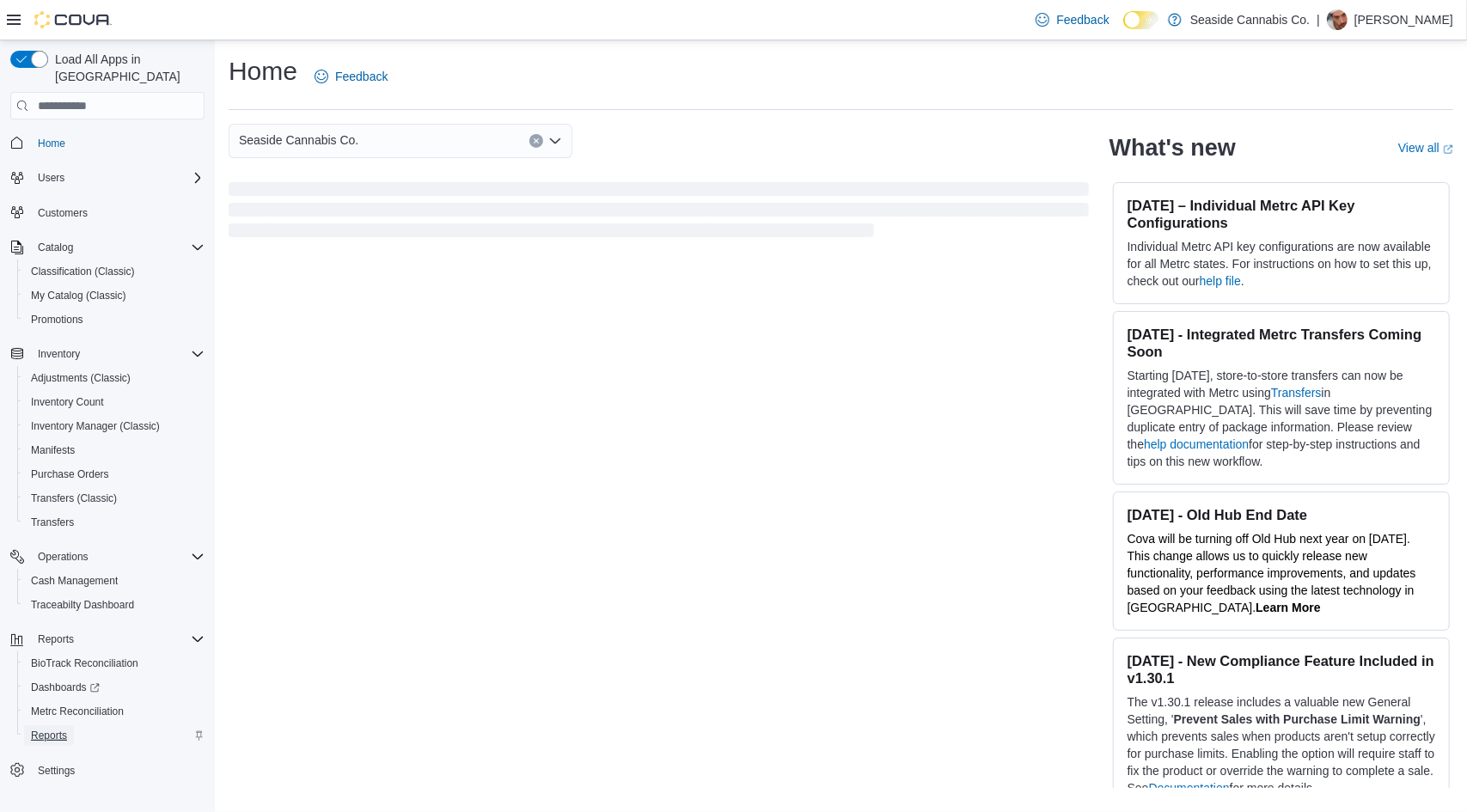
click at [46, 729] on span "Reports" at bounding box center [49, 736] width 36 height 14
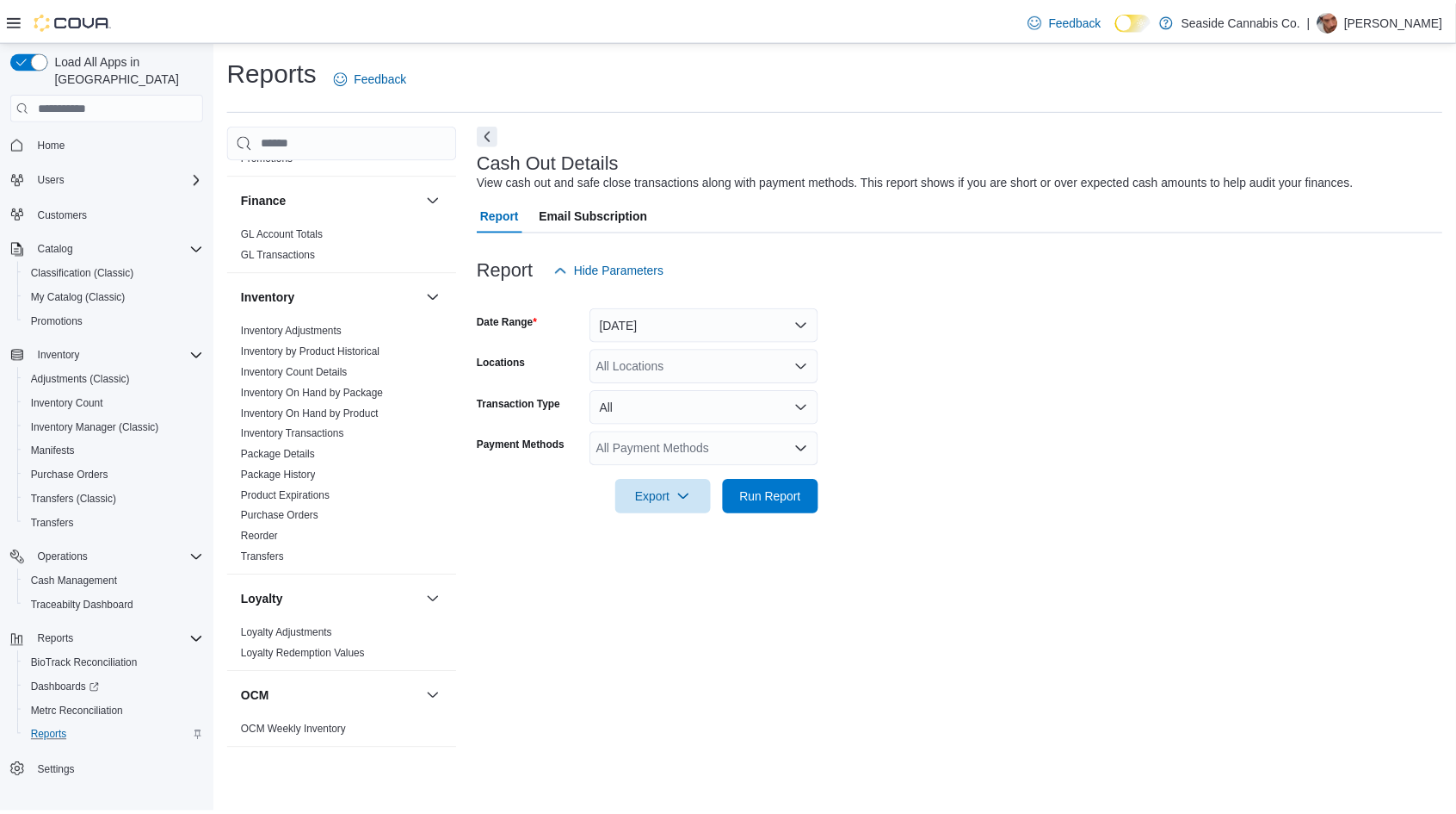
scroll to position [360, 0]
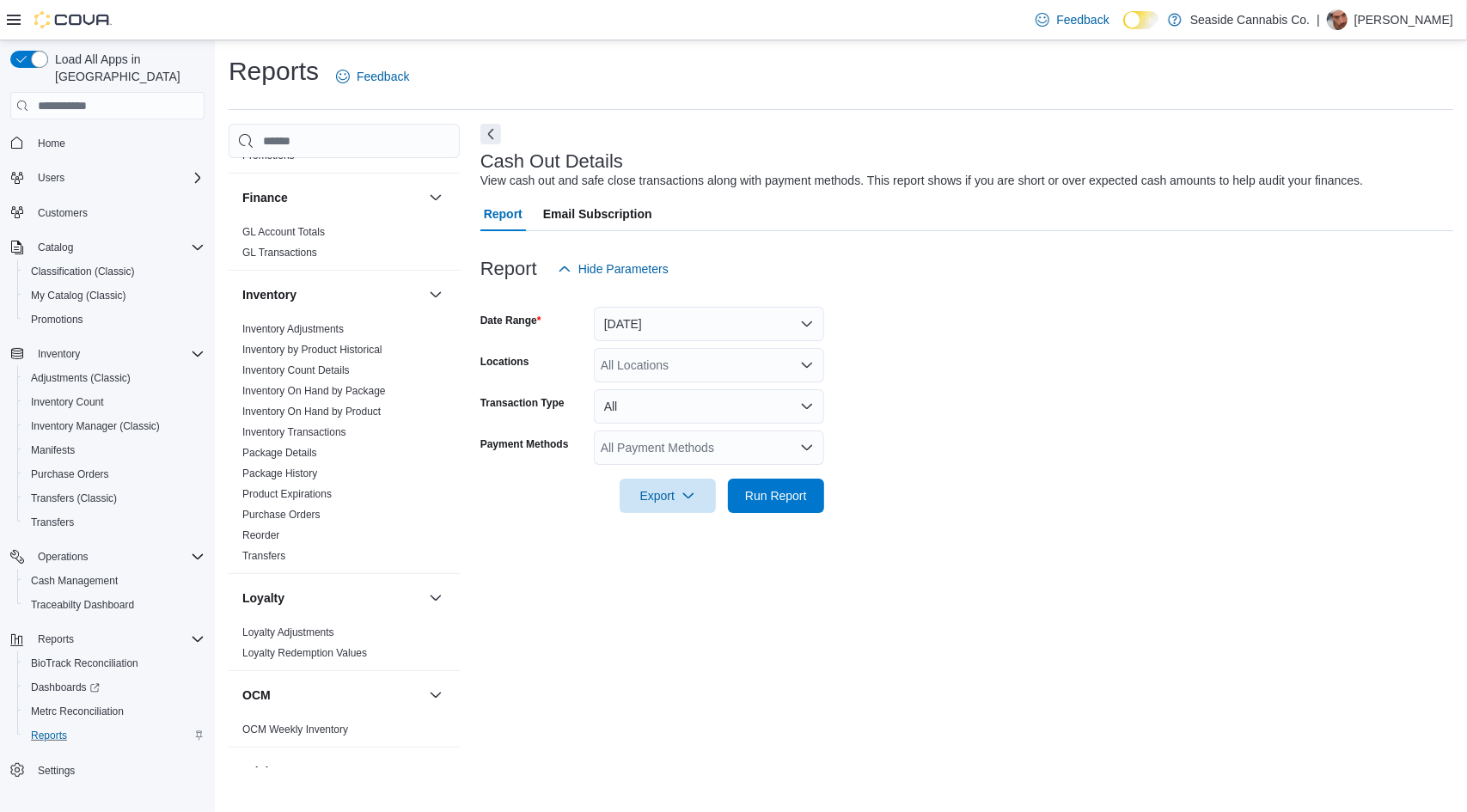
click at [317, 470] on span "Package History" at bounding box center [344, 473] width 217 height 20
click at [307, 471] on link "Package History" at bounding box center [280, 474] width 74 height 12
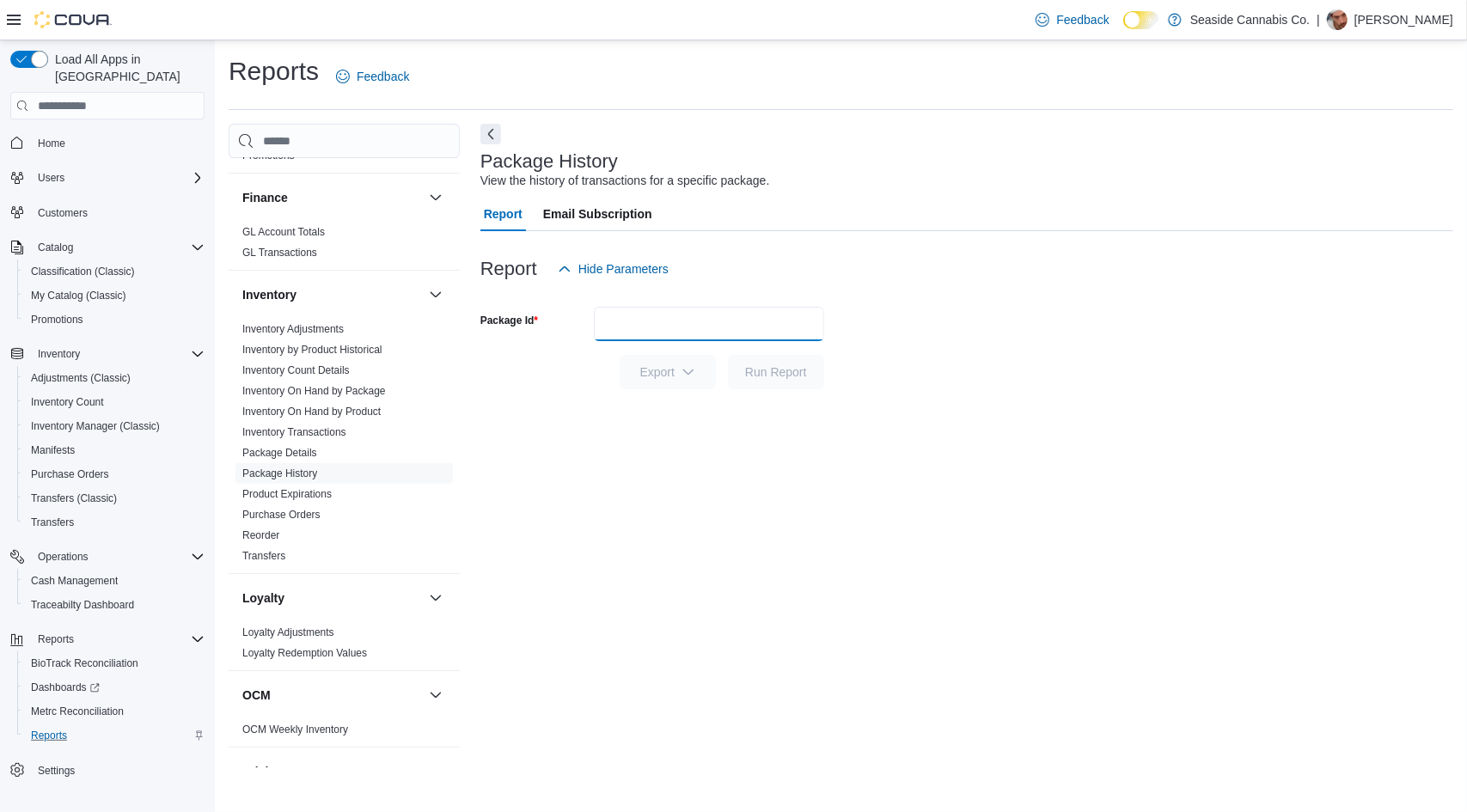
click at [640, 332] on input "Package Id" at bounding box center [709, 323] width 230 height 35
paste input "**********"
type input "**********"
click at [763, 375] on span "Run Report" at bounding box center [776, 370] width 62 height 17
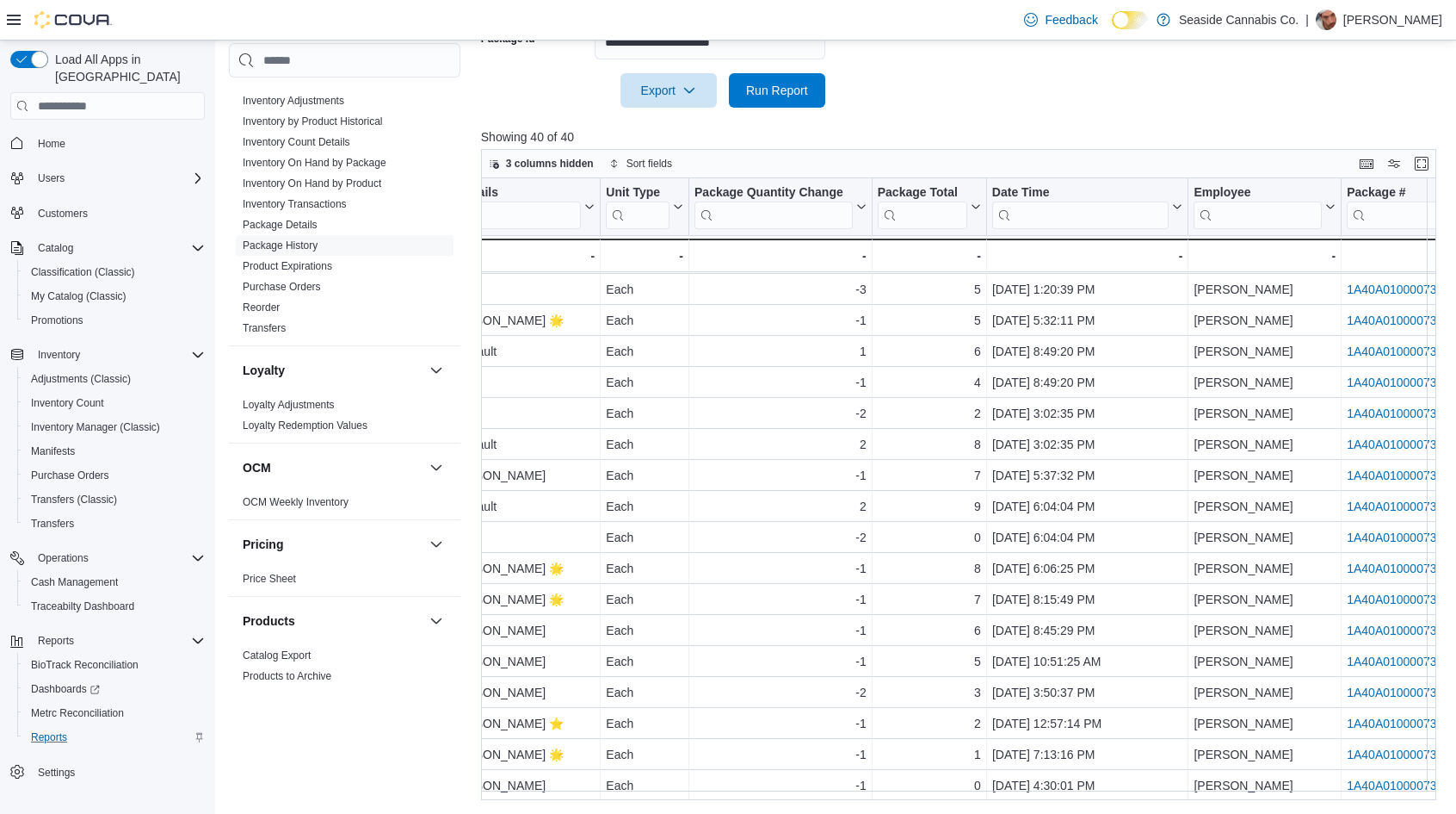
scroll to position [720, 1018]
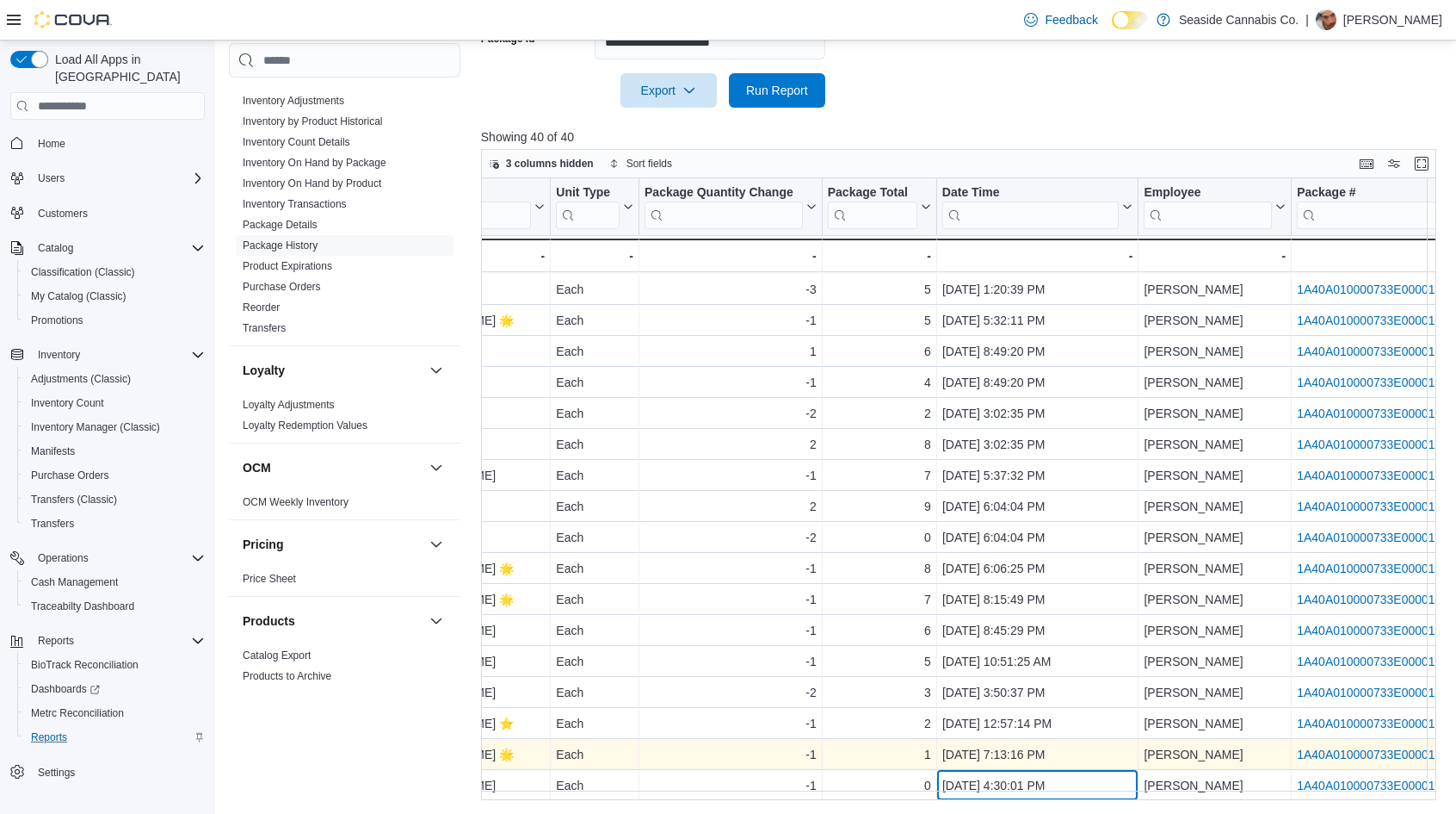
drag, startPoint x: 1137, startPoint y: 771, endPoint x: 1245, endPoint y: 751, distance: 109.8
click at [1245, 751] on div "Product Click to view column header actions SKU Click to view column header act…" at bounding box center [544, 134] width 2160 height 1334
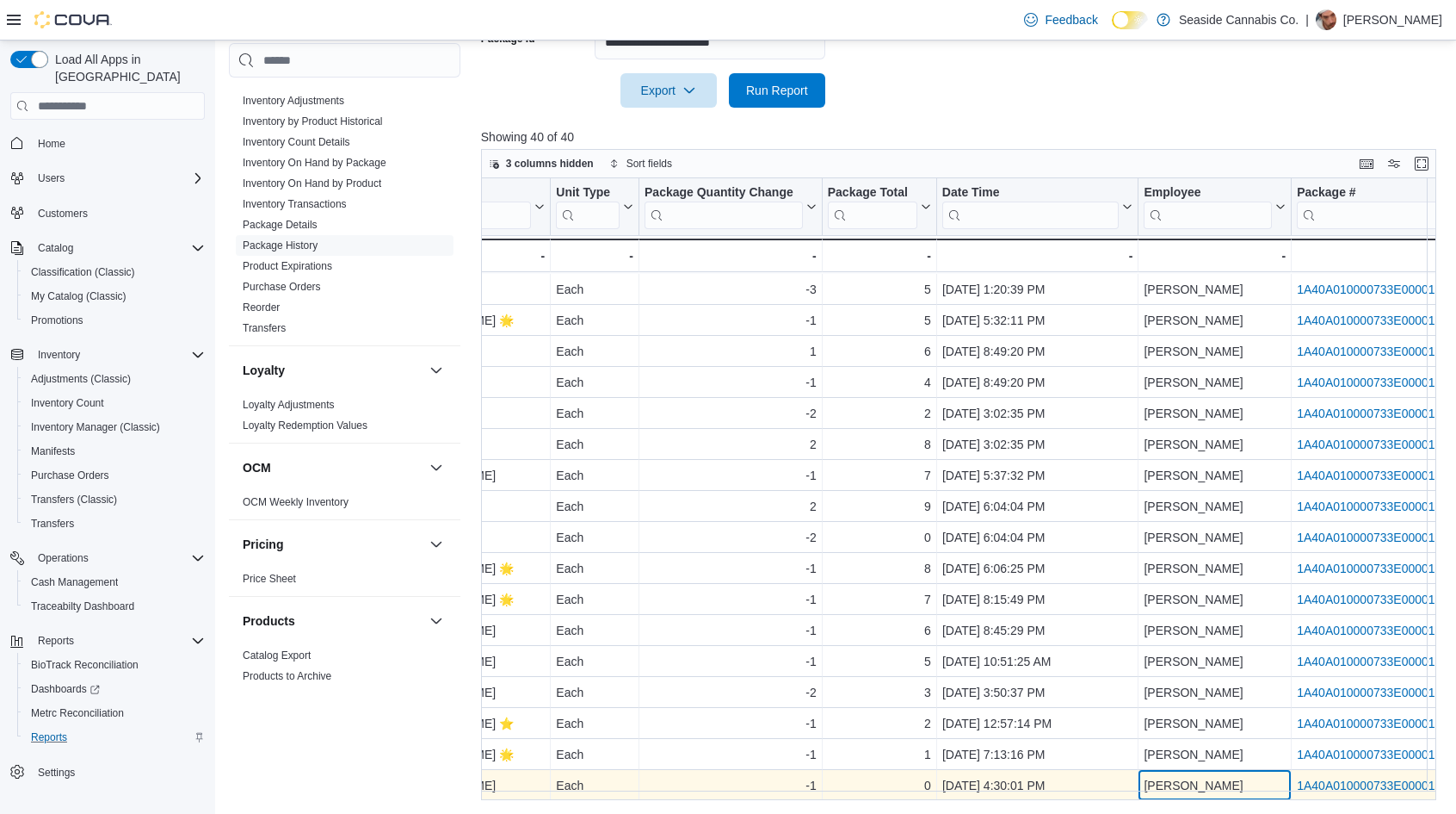
click at [1224, 776] on div "[PERSON_NAME]" at bounding box center [1215, 785] width 142 height 20
drag, startPoint x: 1224, startPoint y: 776, endPoint x: 1119, endPoint y: 778, distance: 105.0
click at [1119, 778] on div "Sale - Transaction Type, column 5, row 40 Customer: [PERSON_NAME] - Transaction…" at bounding box center [544, 785] width 2160 height 31
